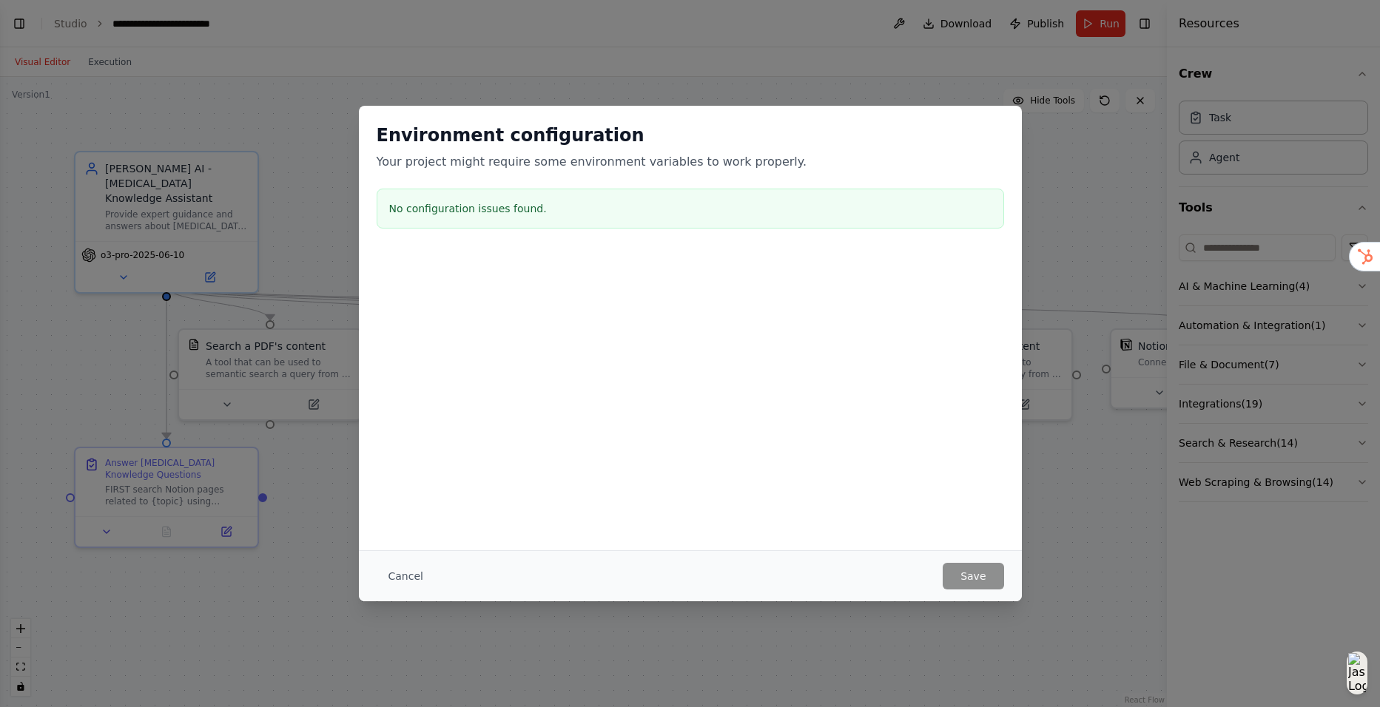
scroll to position [8146, 0]
click at [398, 564] on button "Cancel" at bounding box center [406, 576] width 58 height 27
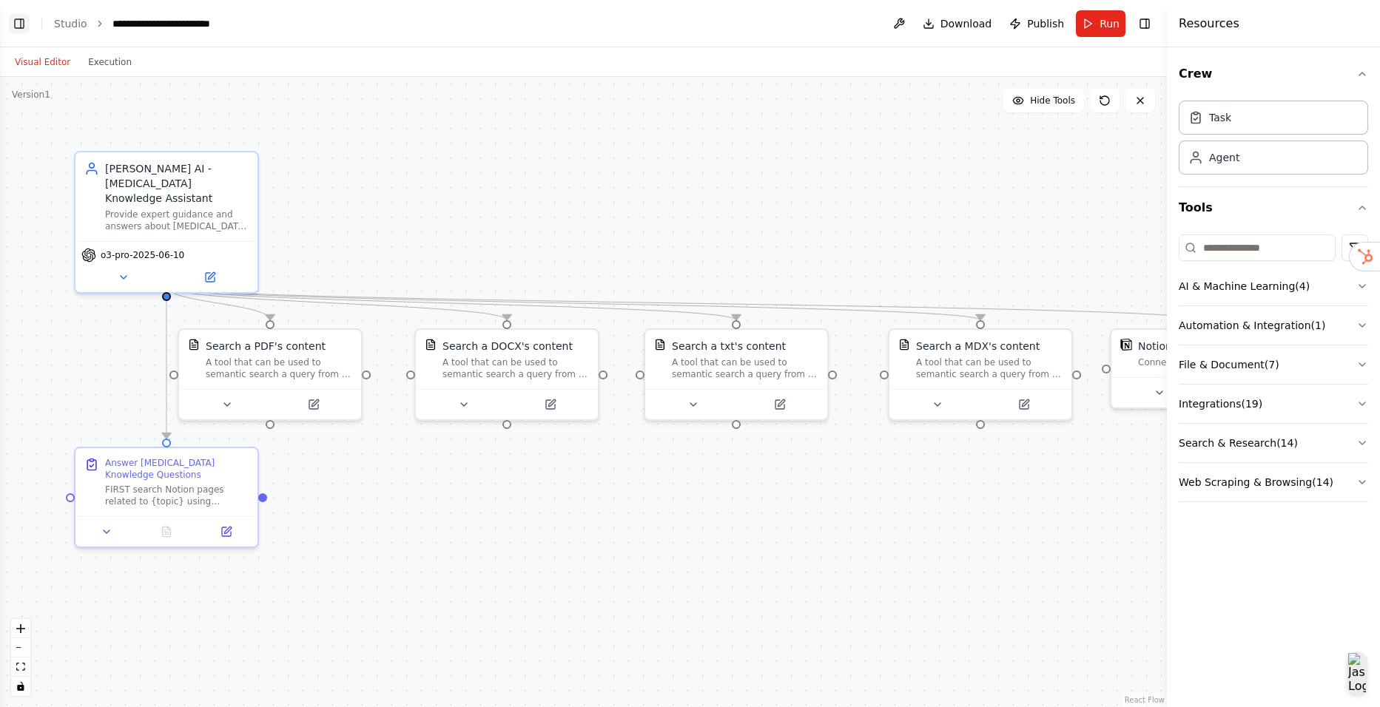
click at [23, 22] on button "Toggle Left Sidebar" at bounding box center [19, 23] width 21 height 21
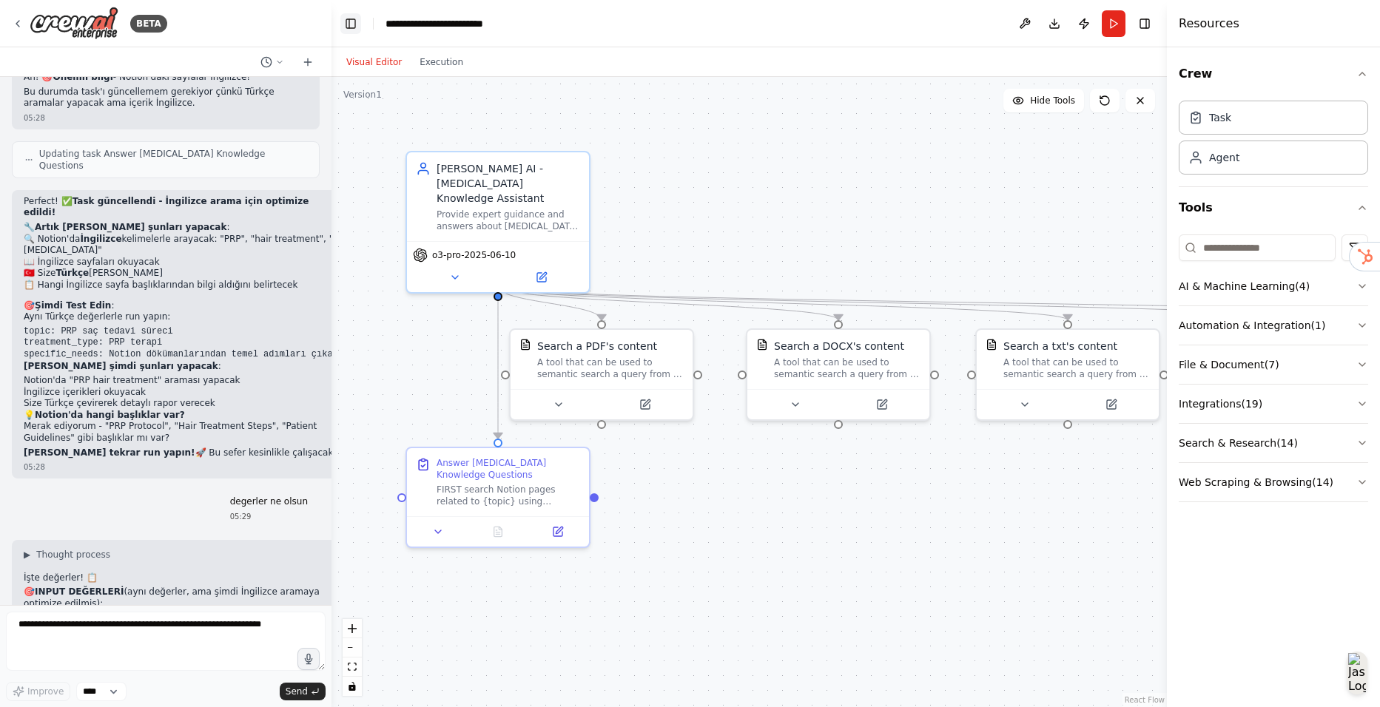
click at [358, 25] on button "Toggle Left Sidebar" at bounding box center [350, 23] width 21 height 21
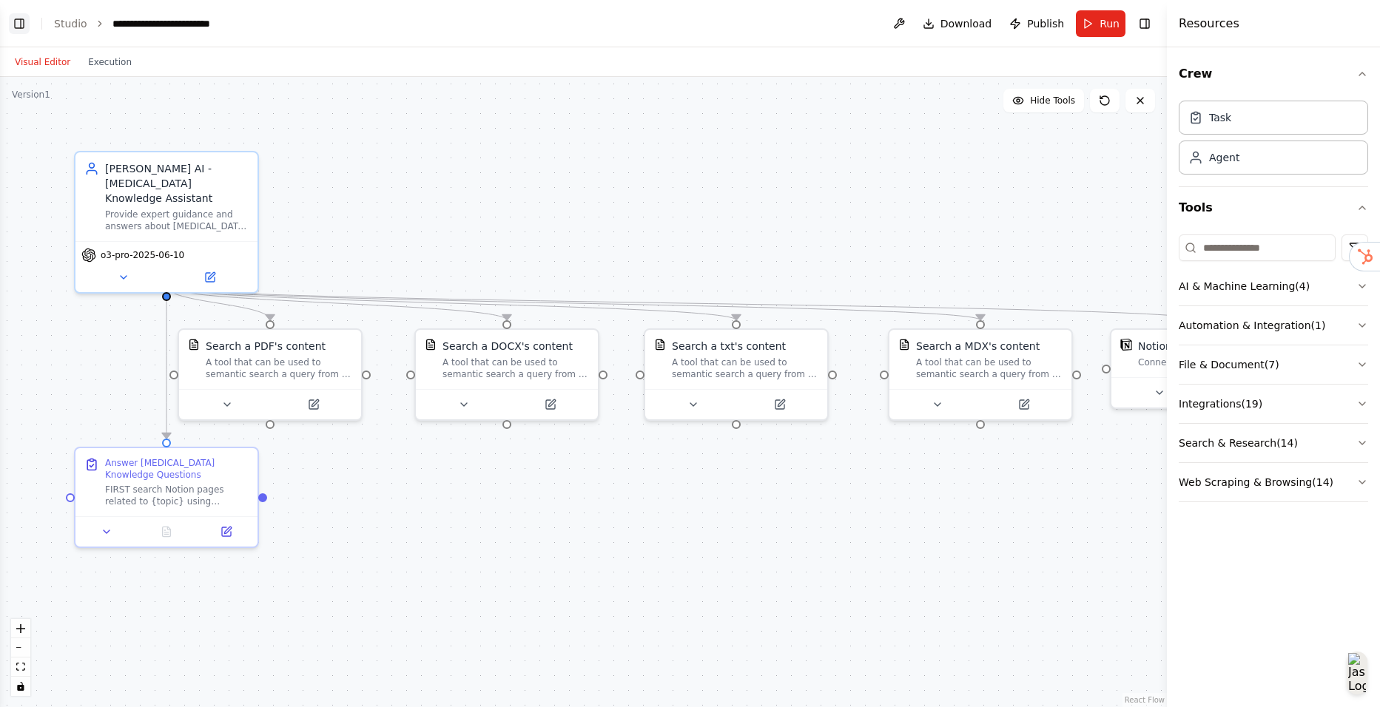
click at [18, 24] on button "Toggle Left Sidebar" at bounding box center [19, 23] width 21 height 21
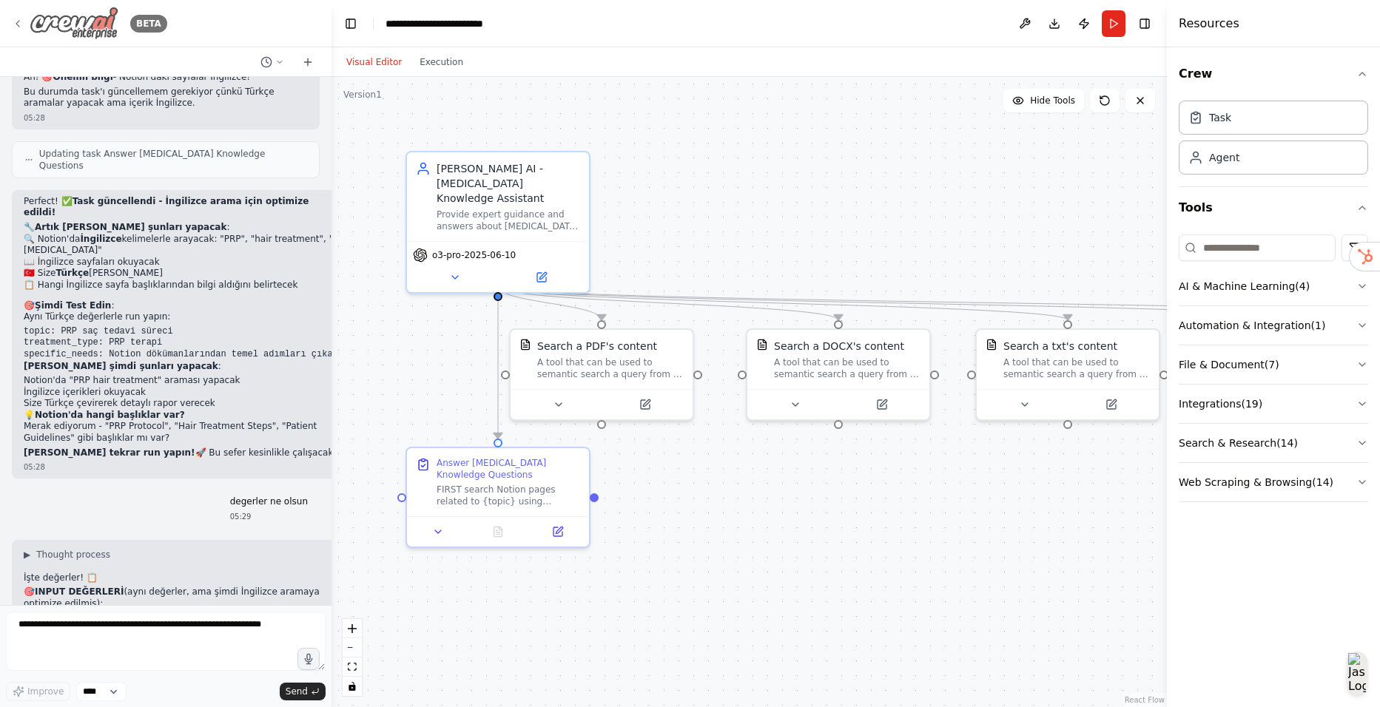
click at [112, 33] on img at bounding box center [74, 23] width 89 height 33
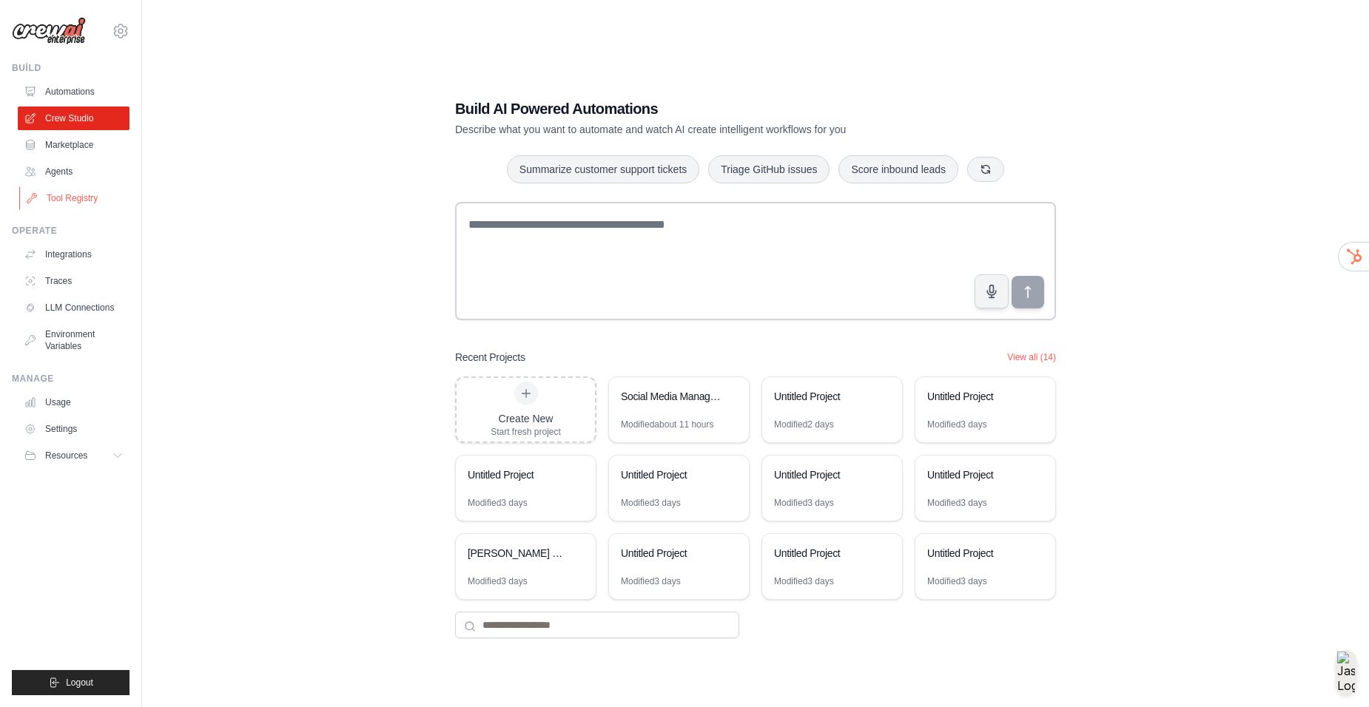
click at [84, 189] on link "Tool Registry" at bounding box center [75, 198] width 112 height 24
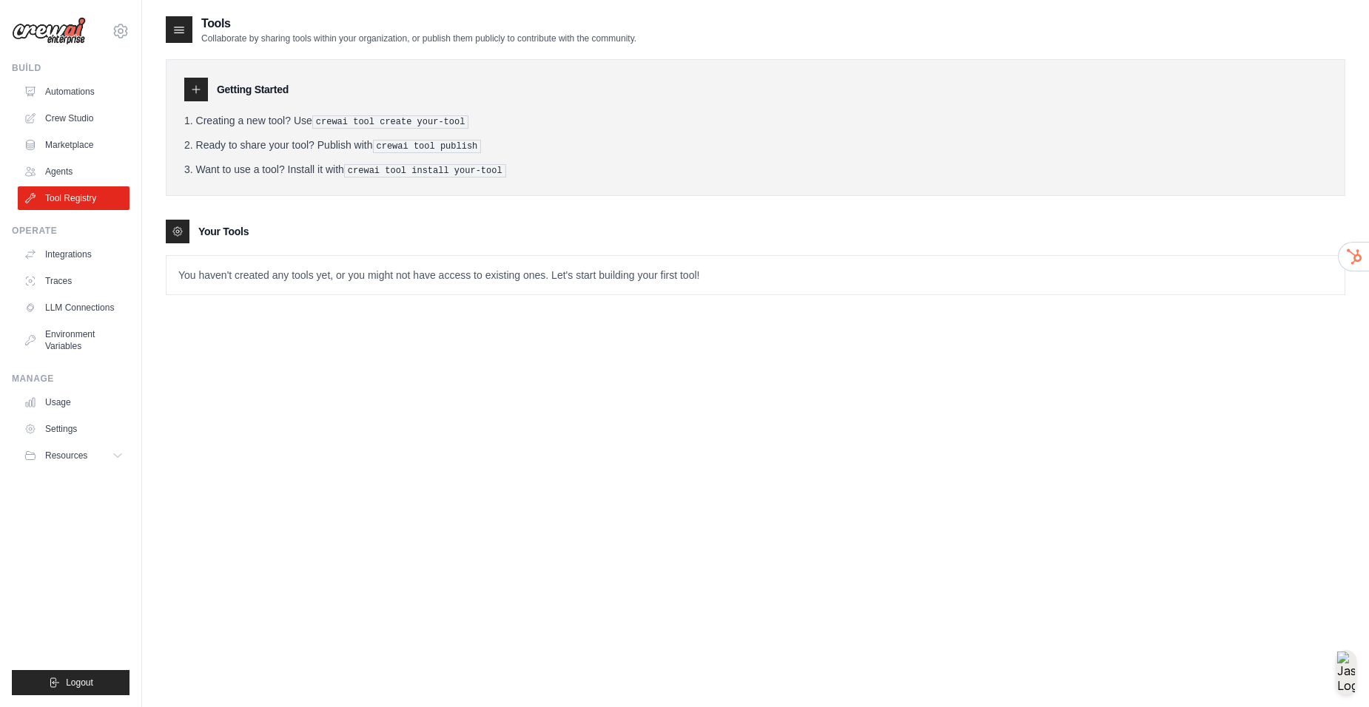
click at [172, 22] on icon at bounding box center [179, 29] width 15 height 15
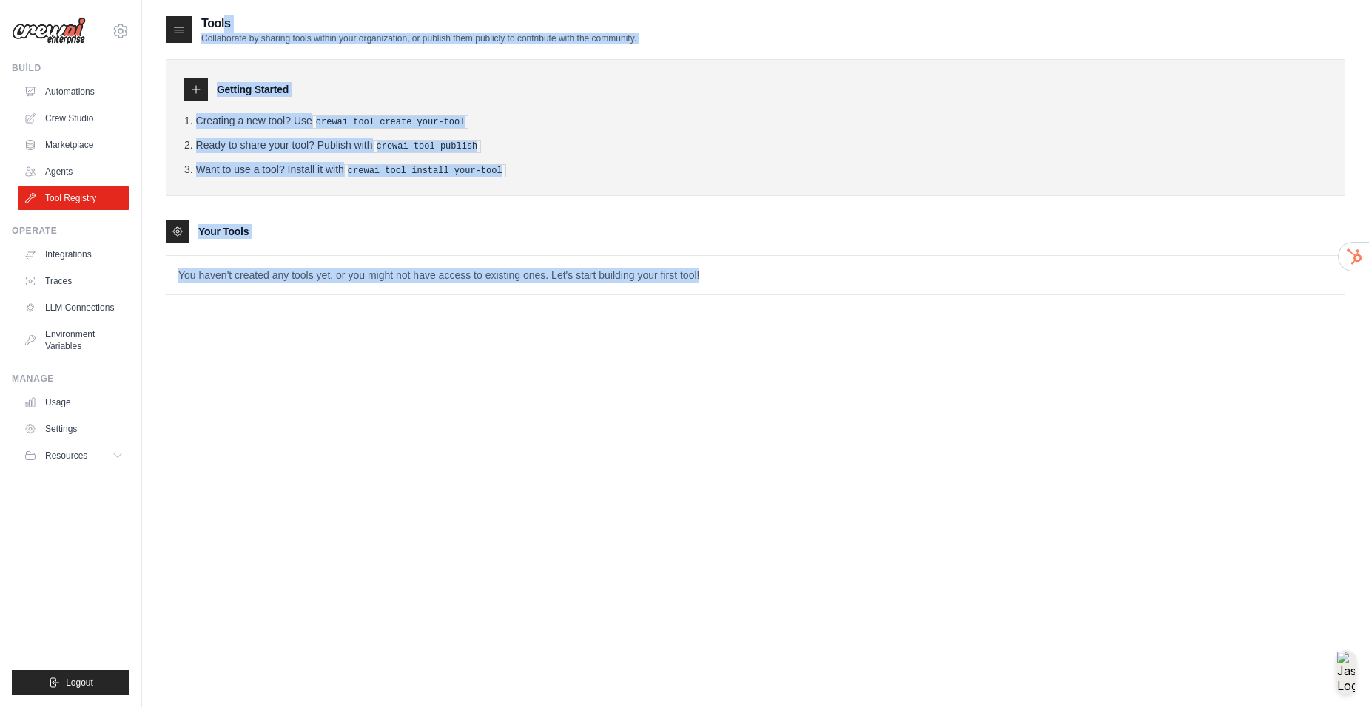
drag, startPoint x: 158, startPoint y: 9, endPoint x: 801, endPoint y: 297, distance: 704.1
click at [801, 297] on main "Tools Collaborate by sharing tools within your organization, or publish them pu…" at bounding box center [755, 368] width 1227 height 737
copy div "Tools Collaborate by sharing tools within your organization, or publish them pu…"
